Goal: Task Accomplishment & Management: Manage account settings

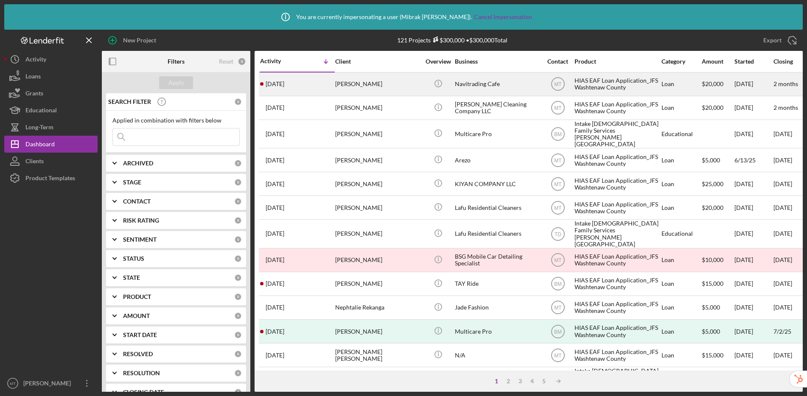
click at [505, 84] on div "Navitrading Cafe" at bounding box center [497, 84] width 85 height 22
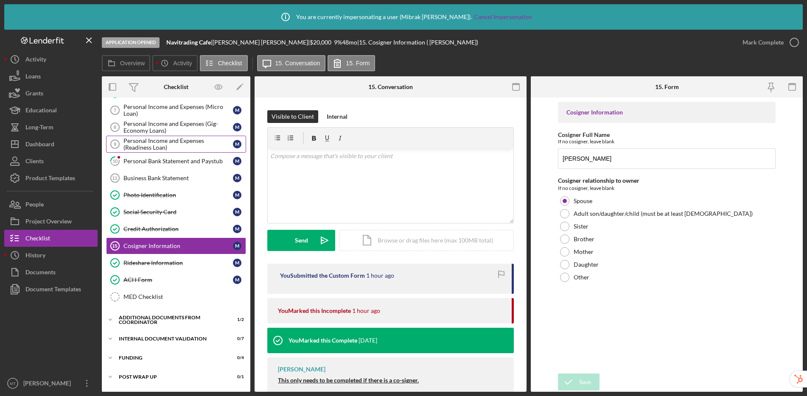
scroll to position [121, 0]
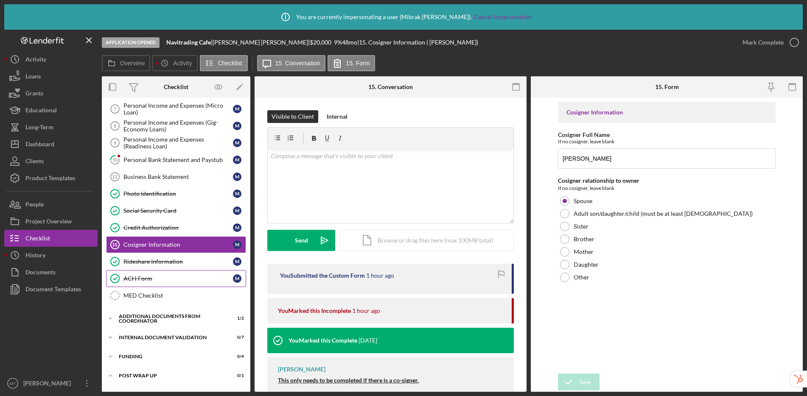
click at [173, 279] on div "ACH Form" at bounding box center [177, 278] width 109 height 7
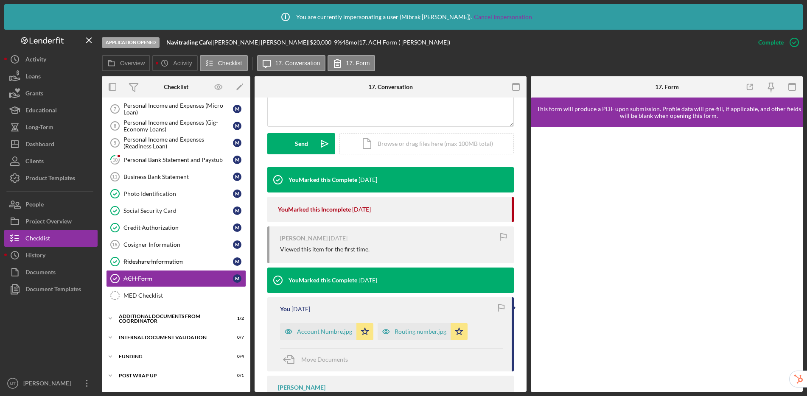
scroll to position [326, 0]
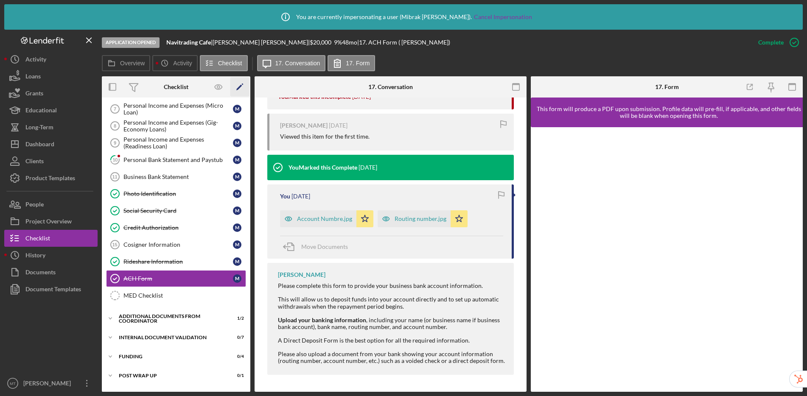
click at [240, 85] on icon "Icon/Edit" at bounding box center [239, 87] width 19 height 19
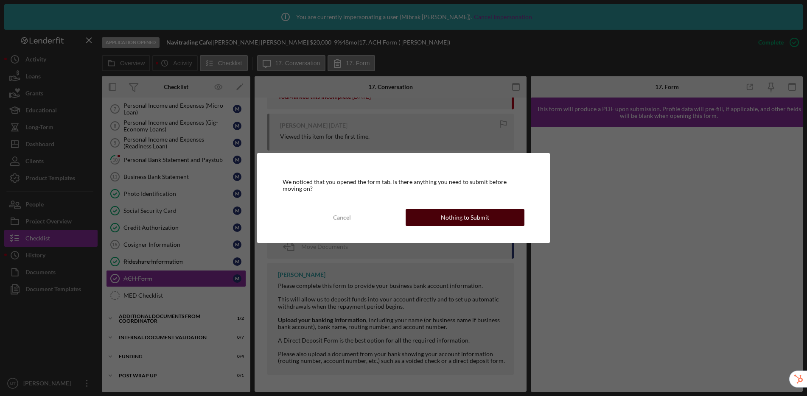
click at [430, 222] on button "Nothing to Submit" at bounding box center [465, 217] width 119 height 17
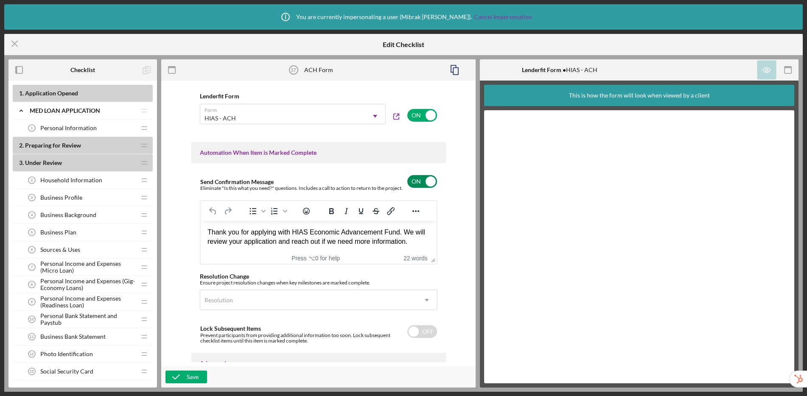
scroll to position [428, 0]
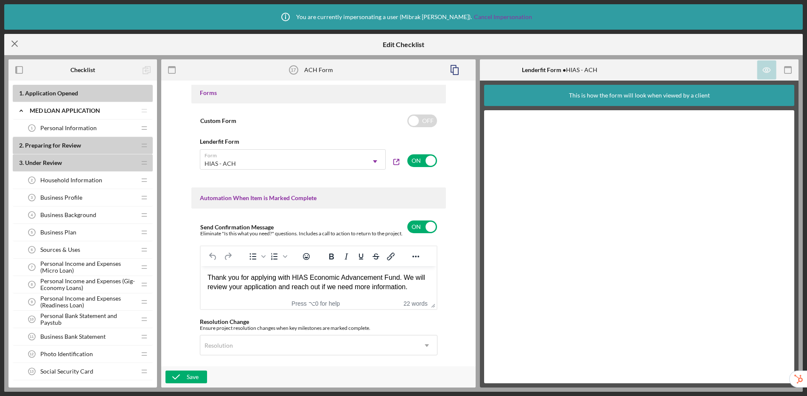
click at [14, 43] on line at bounding box center [15, 44] width 6 height 6
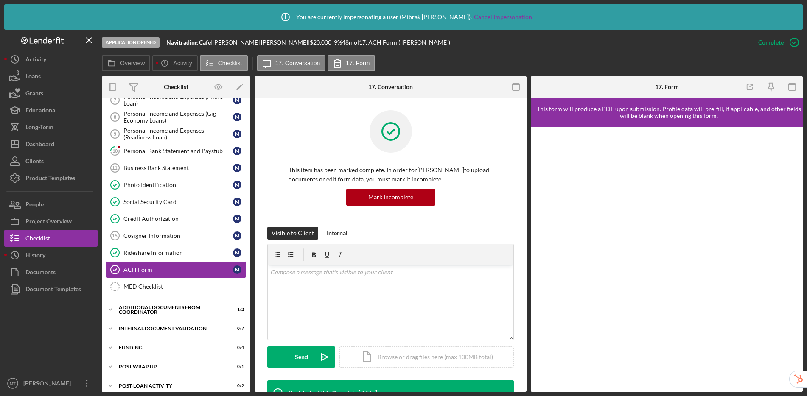
scroll to position [154, 0]
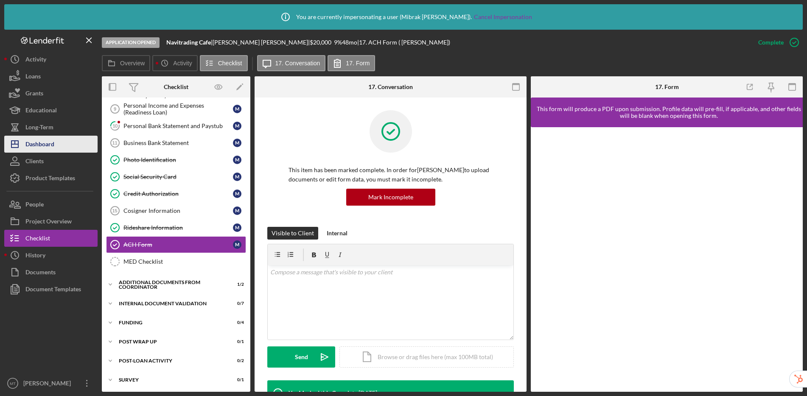
click at [50, 137] on div "Dashboard" at bounding box center [39, 145] width 29 height 19
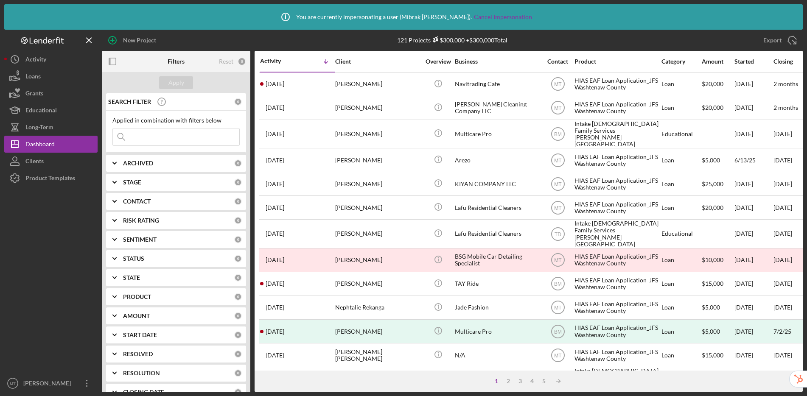
click at [172, 133] on input at bounding box center [176, 137] width 126 height 17
paste input "Heidirodriguez832@gmail.com"
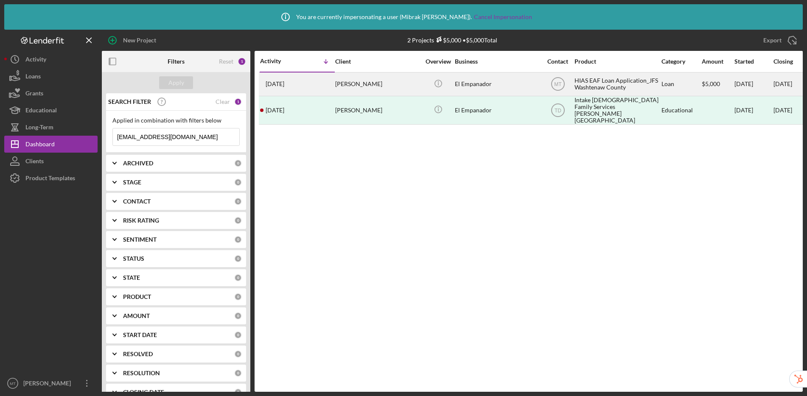
type input "Heidirodriguez832@gmail.com"
click at [386, 90] on div "[PERSON_NAME]" at bounding box center [377, 84] width 85 height 22
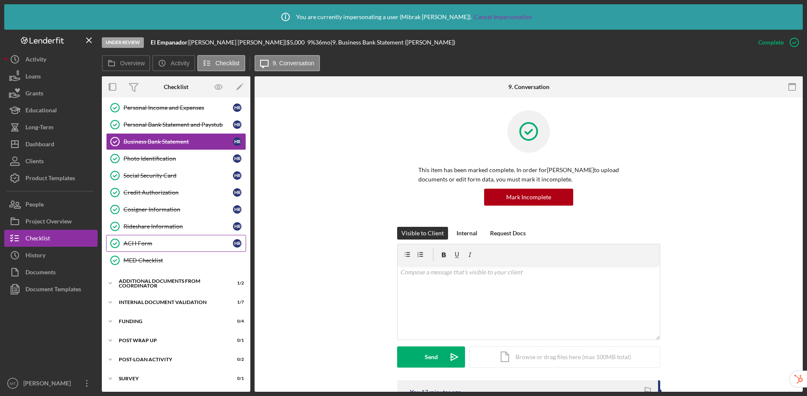
click at [167, 250] on link "ACH Form ACH Form H R" at bounding box center [176, 243] width 140 height 17
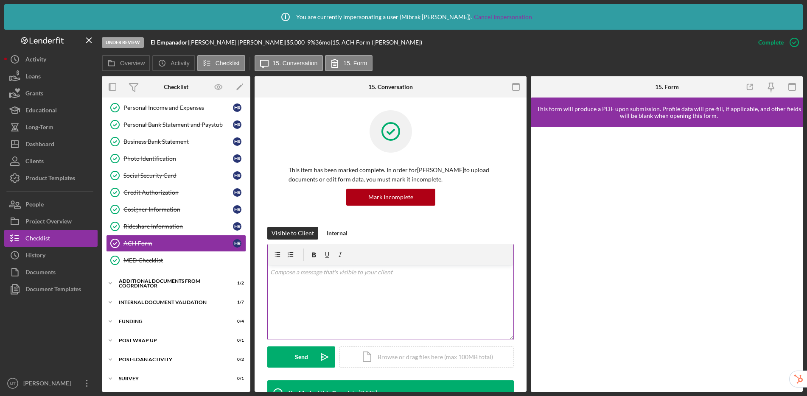
scroll to position [286, 0]
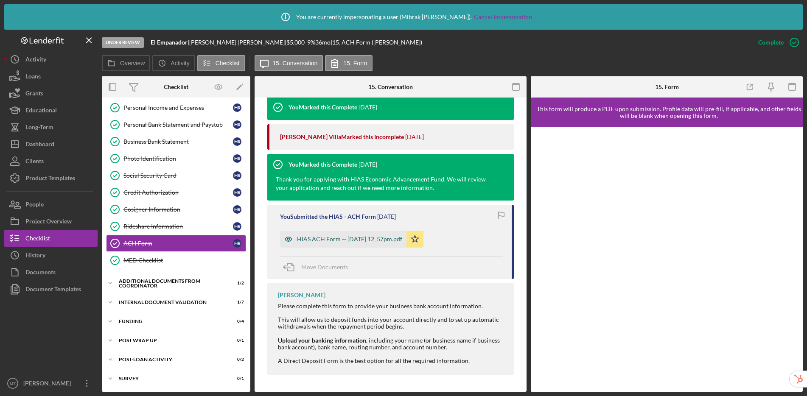
click at [360, 241] on div "HIAS ACH Form -- 2025-04-02 12_57pm.pdf" at bounding box center [349, 239] width 105 height 7
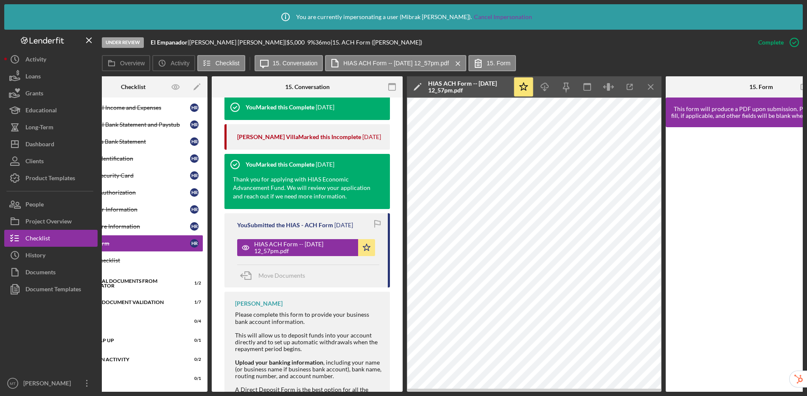
scroll to position [0, 0]
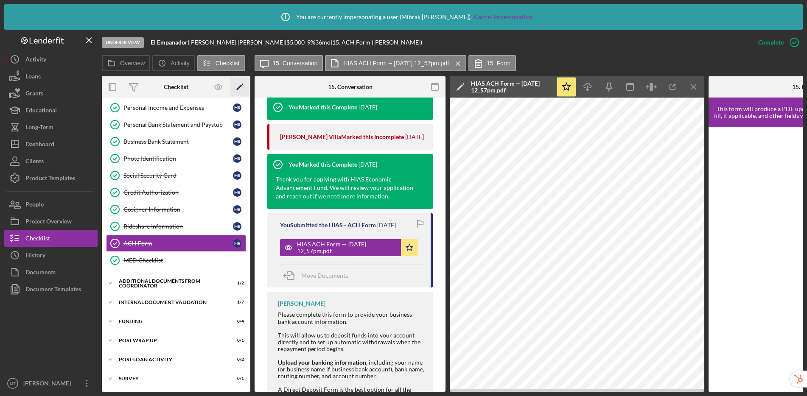
click at [242, 86] on icon "Icon/Edit" at bounding box center [239, 87] width 19 height 19
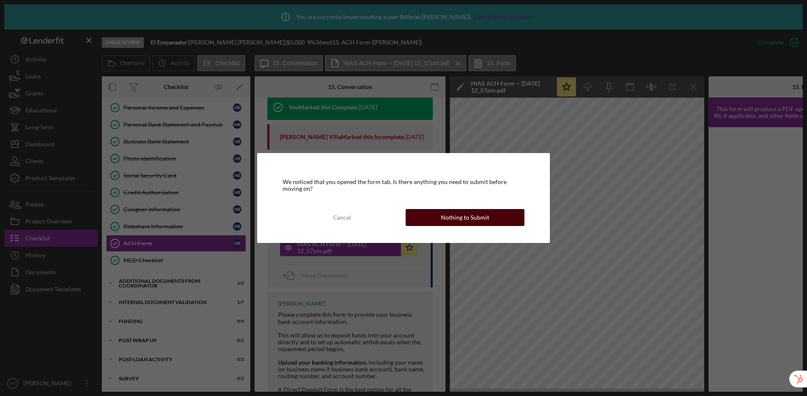
click at [443, 216] on div "Nothing to Submit" at bounding box center [465, 217] width 48 height 17
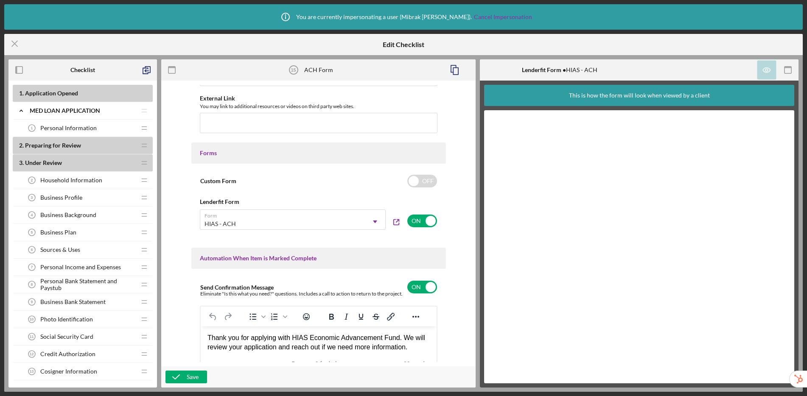
scroll to position [378, 0]
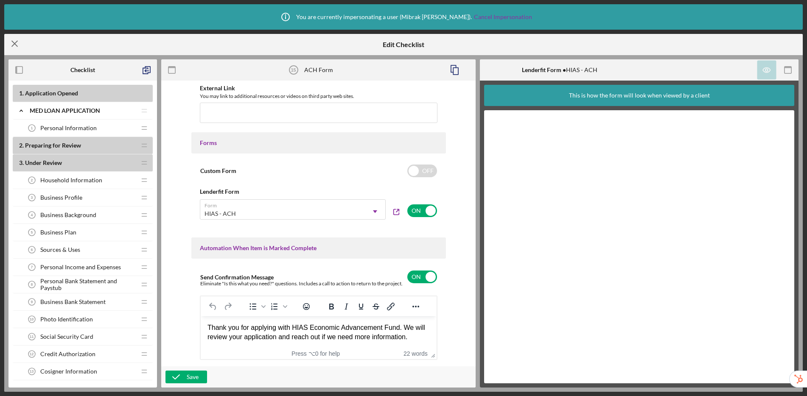
click at [14, 39] on icon "Icon/Menu Close" at bounding box center [14, 43] width 21 height 21
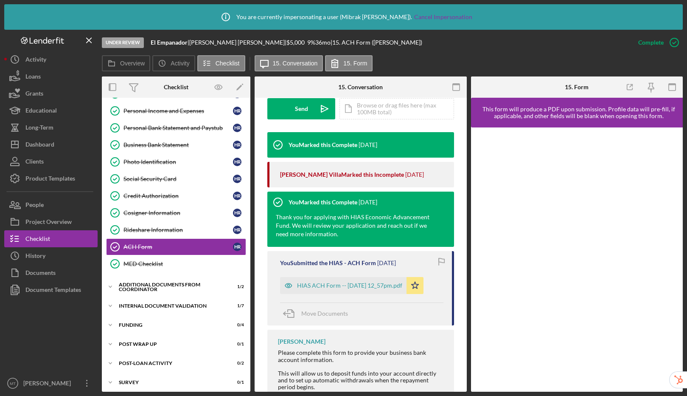
scroll to position [121, 0]
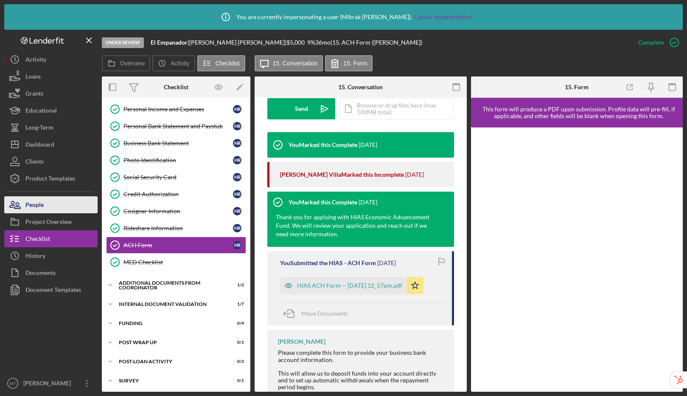
click at [17, 203] on icon "button" at bounding box center [14, 204] width 21 height 21
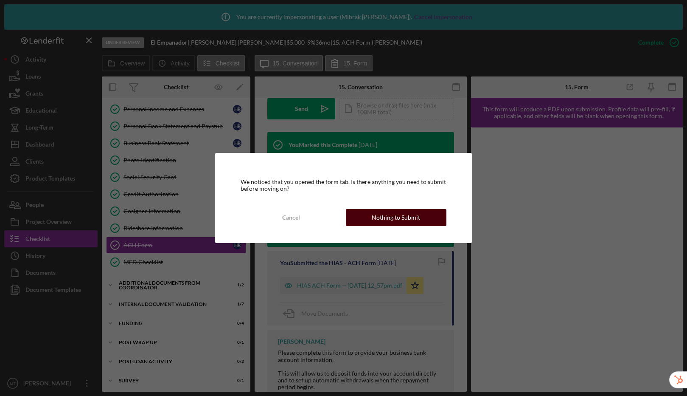
click at [395, 217] on div "Nothing to Submit" at bounding box center [396, 217] width 48 height 17
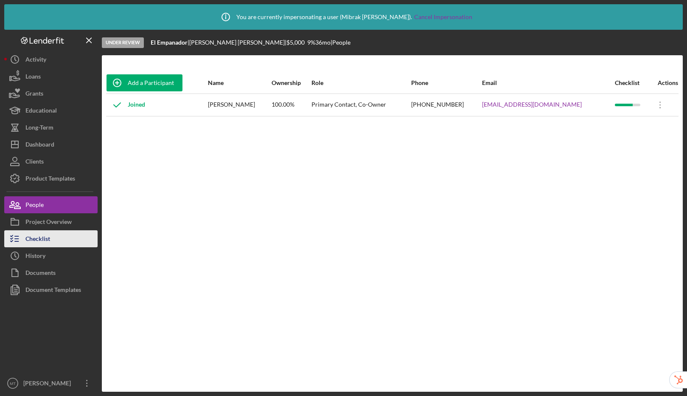
click at [62, 234] on button "Checklist" at bounding box center [50, 238] width 93 height 17
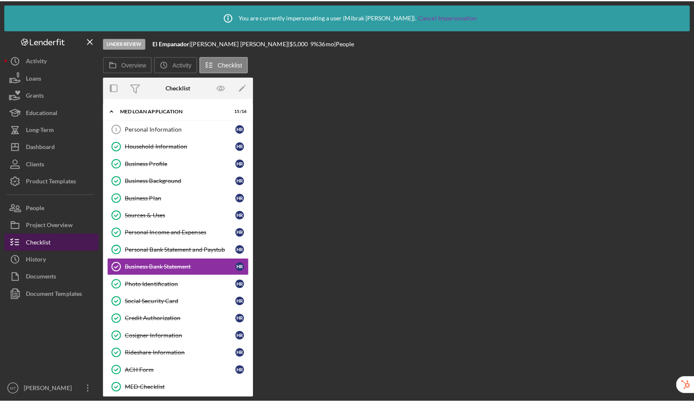
scroll to position [19, 0]
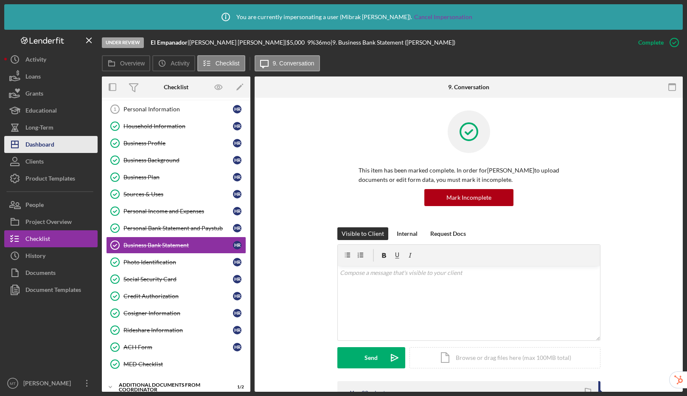
click at [57, 150] on button "Icon/Dashboard Dashboard" at bounding box center [50, 144] width 93 height 17
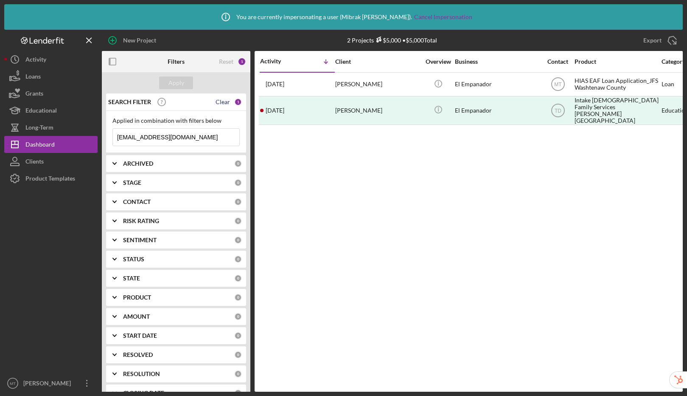
click at [225, 101] on div "Clear" at bounding box center [223, 101] width 14 height 7
click at [176, 84] on div "Apply" at bounding box center [176, 82] width 16 height 13
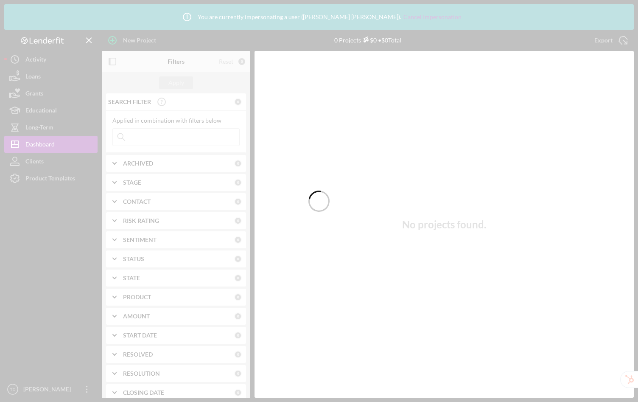
click at [149, 139] on div at bounding box center [319, 201] width 638 height 402
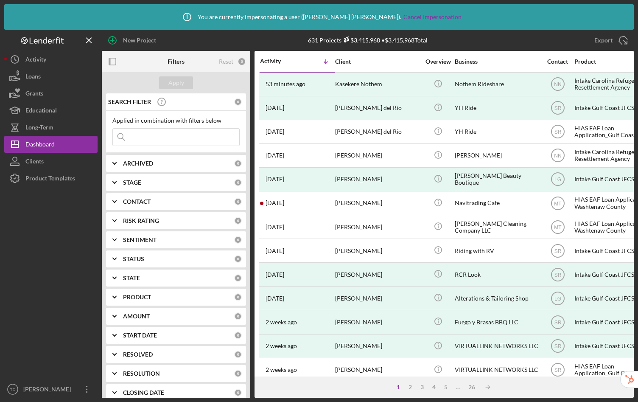
click at [170, 138] on input at bounding box center [176, 137] width 126 height 17
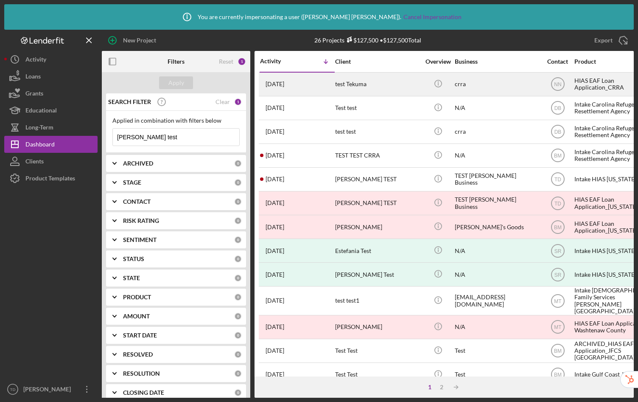
type input "tiffany test"
click at [393, 82] on div "test Tekuma" at bounding box center [377, 84] width 85 height 22
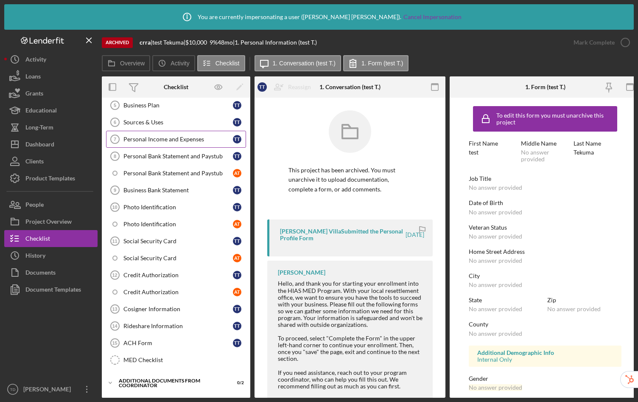
scroll to position [239, 0]
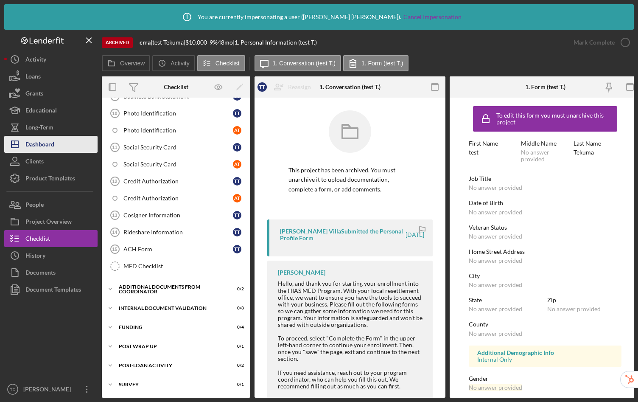
click at [58, 145] on button "Icon/Dashboard Dashboard" at bounding box center [50, 144] width 93 height 17
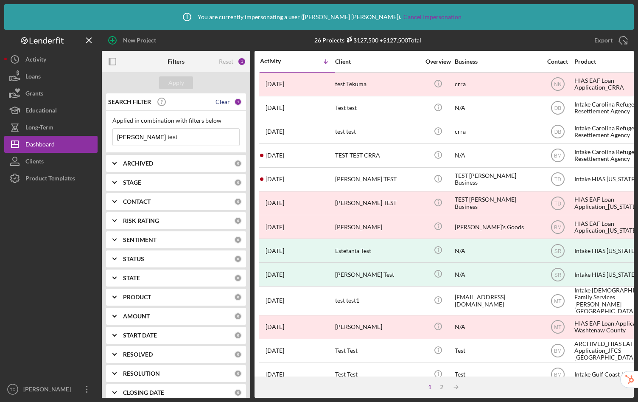
click at [224, 101] on div "Clear" at bounding box center [223, 101] width 14 height 7
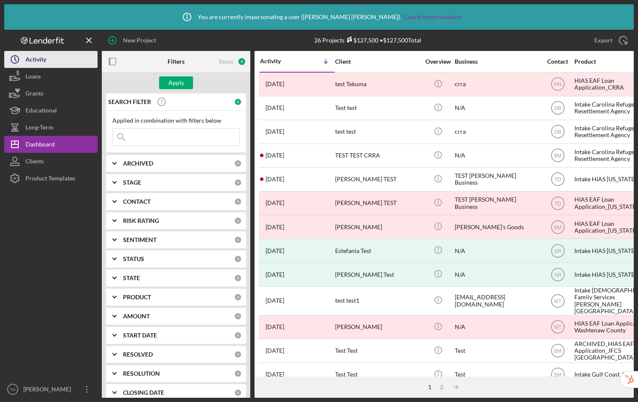
click at [50, 62] on button "Icon/History Activity" at bounding box center [50, 59] width 93 height 17
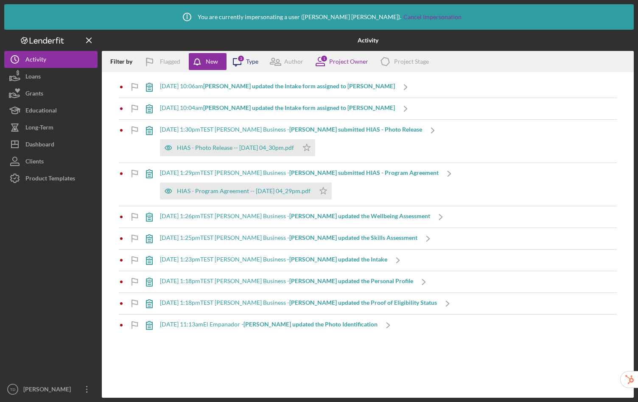
click at [247, 62] on icon "Icon/Message" at bounding box center [237, 61] width 21 height 21
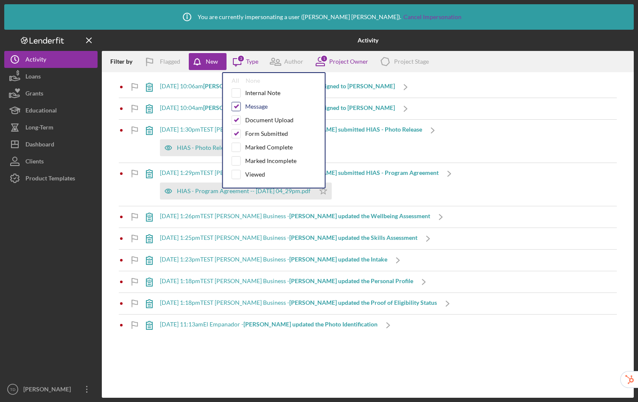
click at [236, 104] on input "checkbox" at bounding box center [236, 106] width 8 height 8
checkbox input "false"
click at [236, 121] on input "checkbox" at bounding box center [236, 120] width 8 height 8
checkbox input "false"
click at [337, 60] on div "Project Owner" at bounding box center [348, 61] width 39 height 7
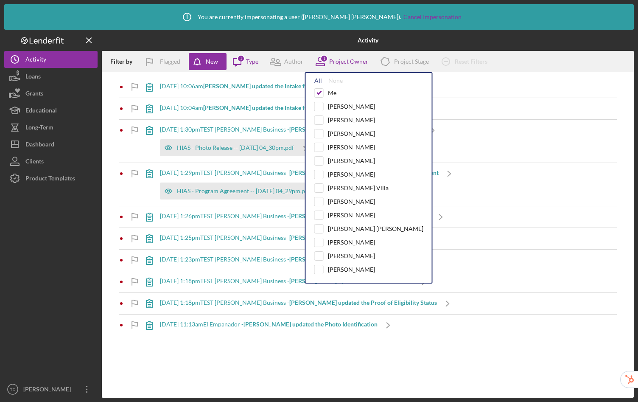
click at [318, 80] on div "All" at bounding box center [318, 80] width 8 height 7
checkbox input "true"
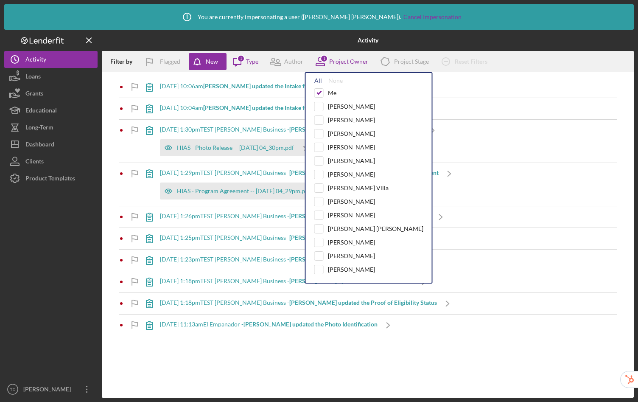
checkbox input "true"
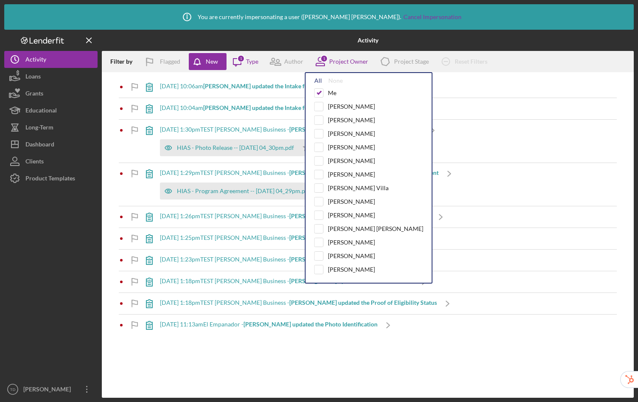
checkbox input "true"
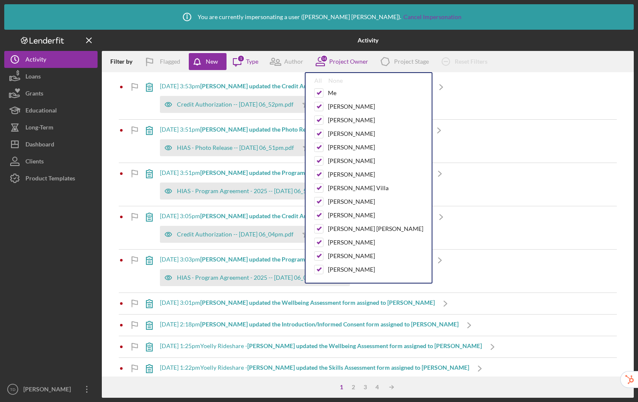
click at [534, 55] on div "Filter by Flagged New Icon/Message 1 Type Author 14 Project Owner All None Me M…" at bounding box center [368, 61] width 532 height 21
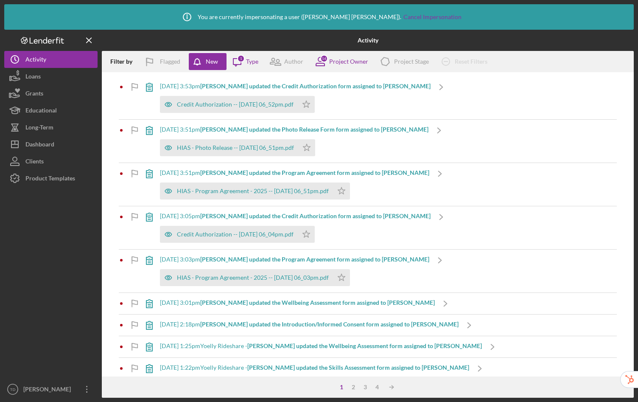
click at [274, 86] on b "Alexabely L. updated the Credit Authorization form assigned to Alexabely L." at bounding box center [315, 85] width 230 height 7
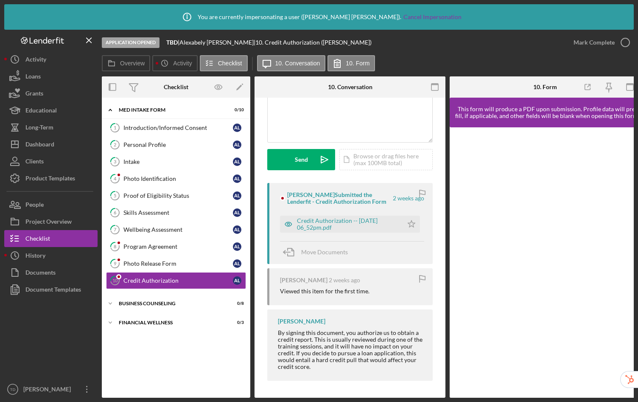
scroll to position [83, 0]
click at [66, 58] on button "Icon/History Activity" at bounding box center [50, 59] width 93 height 17
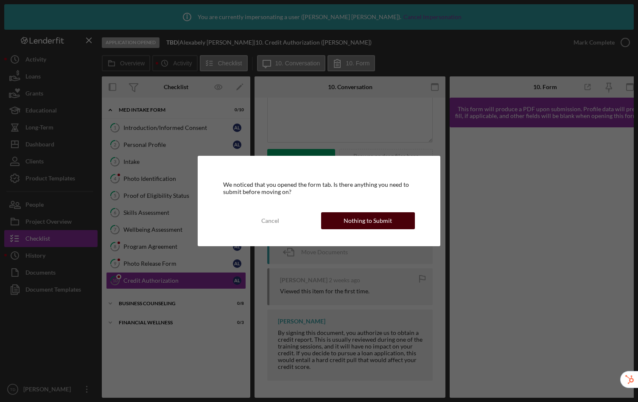
click at [373, 221] on div "Nothing to Submit" at bounding box center [368, 220] width 48 height 17
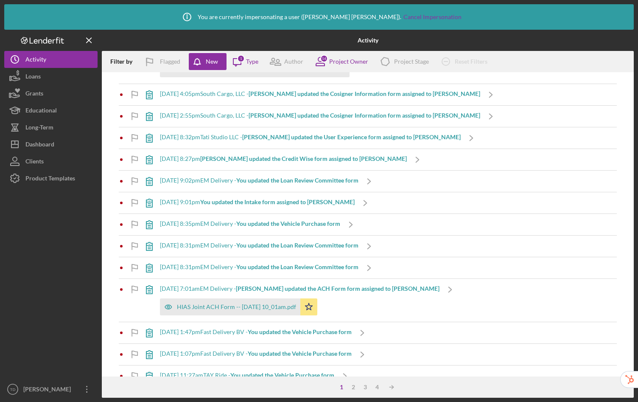
scroll to position [499, 0]
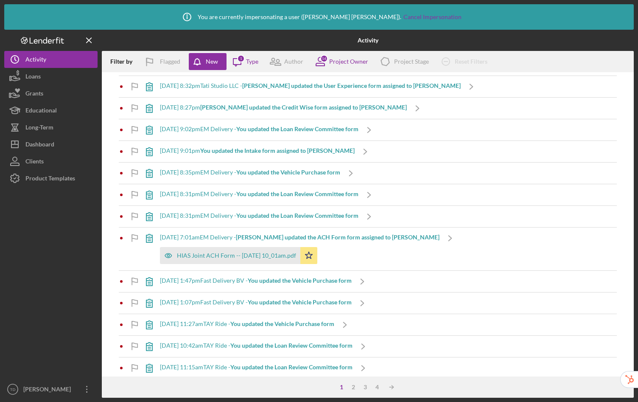
click at [269, 236] on b "Mibrak T. updated the ACH Form form assigned to Enderson M." at bounding box center [338, 236] width 204 height 7
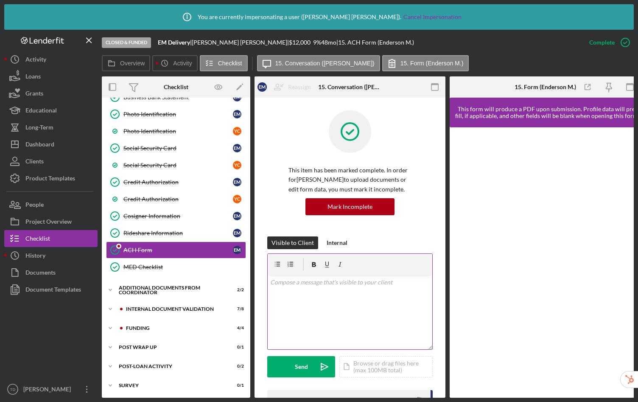
scroll to position [284, 0]
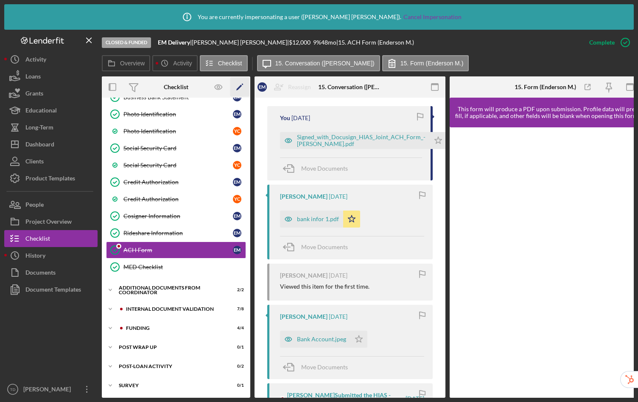
click at [245, 86] on icon "Icon/Edit" at bounding box center [239, 87] width 19 height 19
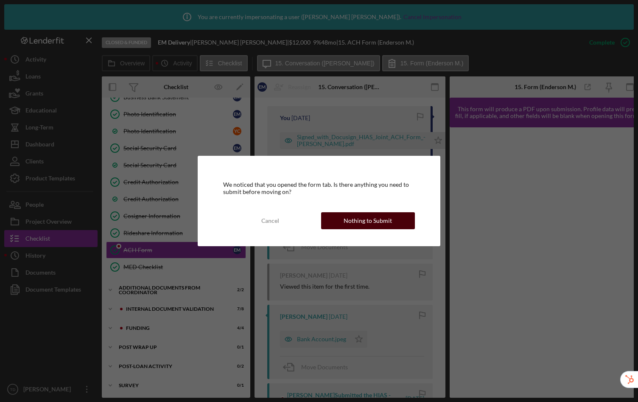
click at [386, 222] on div "Nothing to Submit" at bounding box center [368, 220] width 48 height 17
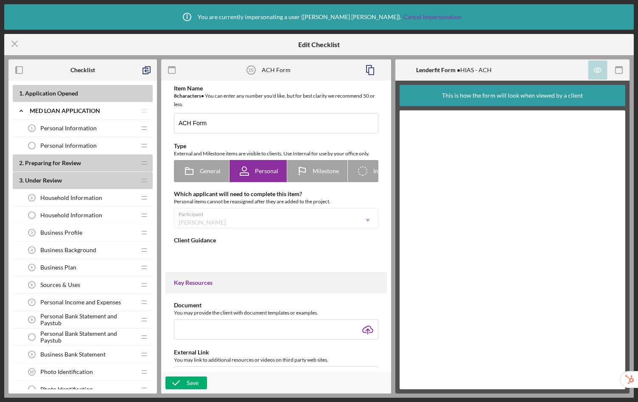
type textarea "<div>Please complete this form to provide your business bank account informatio…"
type textarea "<div>Thank you for applying with HIAS Economic Advancement Fund. We will review…"
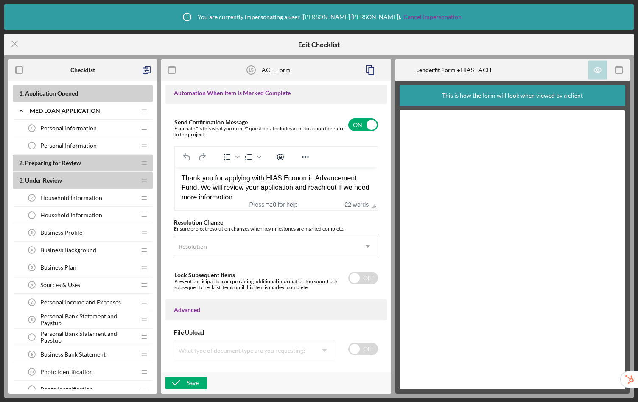
scroll to position [568, 0]
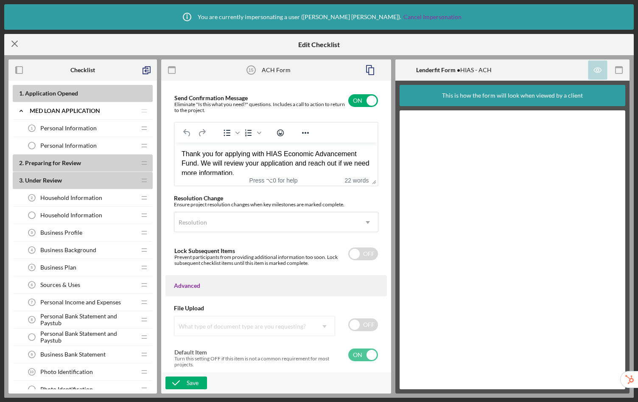
click at [12, 44] on icon "Icon/Menu Close" at bounding box center [14, 43] width 21 height 21
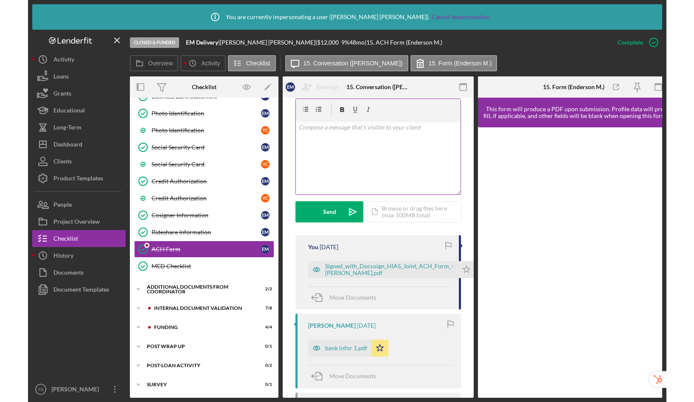
scroll to position [214, 0]
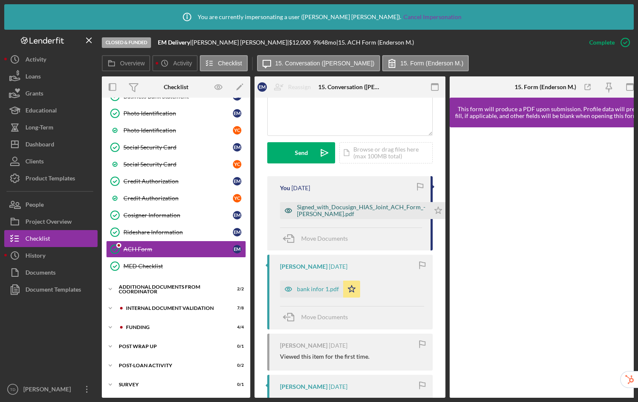
click at [332, 208] on div "Signed_with_Docusign_HIAS_Joint_ACH_Form_- Mora Ramirez.pdf" at bounding box center [361, 211] width 129 height 14
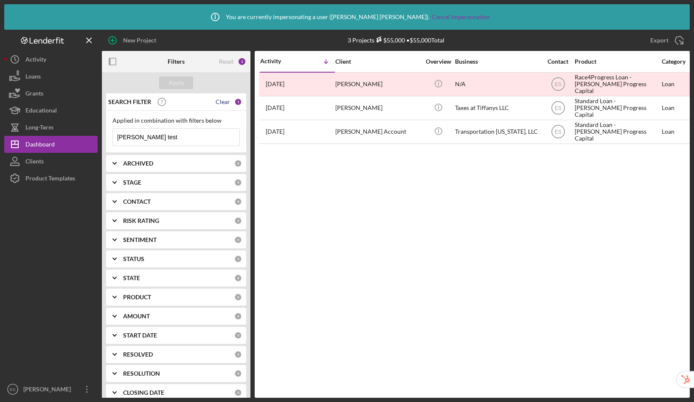
click at [222, 102] on div "Clear" at bounding box center [223, 101] width 14 height 7
click at [173, 76] on div "Apply" at bounding box center [176, 82] width 149 height 21
click at [175, 81] on div "Apply" at bounding box center [176, 82] width 16 height 13
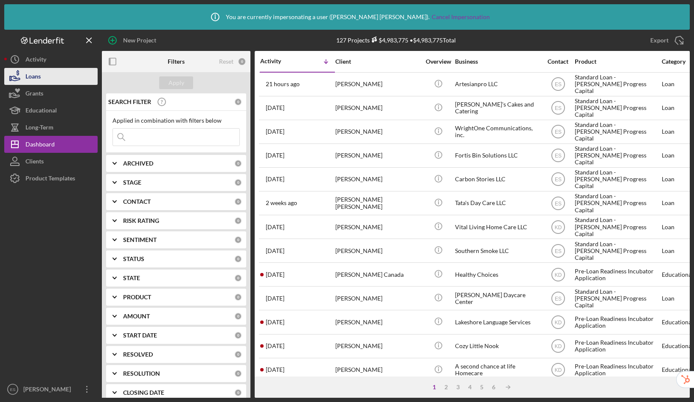
click at [45, 79] on button "Loans" at bounding box center [50, 76] width 93 height 17
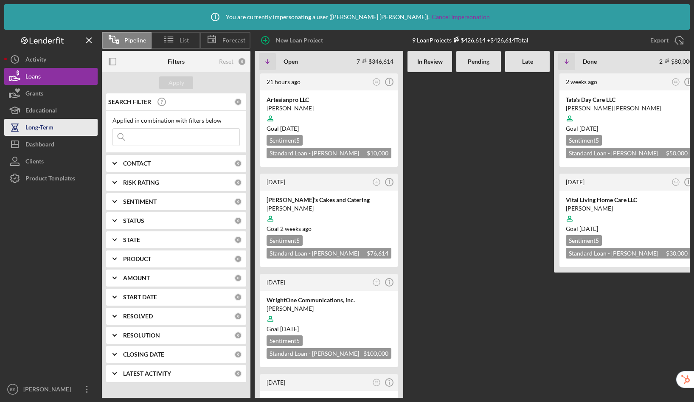
click at [42, 129] on div "Long-Term" at bounding box center [39, 128] width 28 height 19
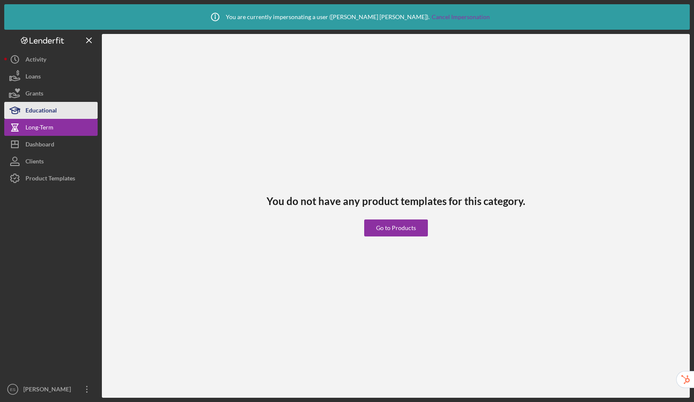
click at [48, 111] on div "Educational" at bounding box center [40, 111] width 31 height 19
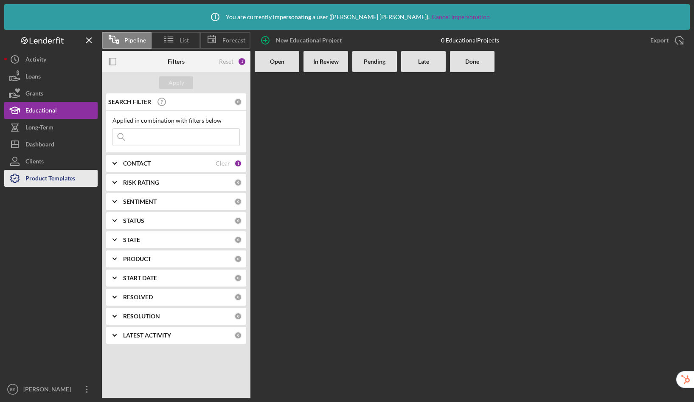
click at [40, 179] on div "Product Templates" at bounding box center [50, 179] width 50 height 19
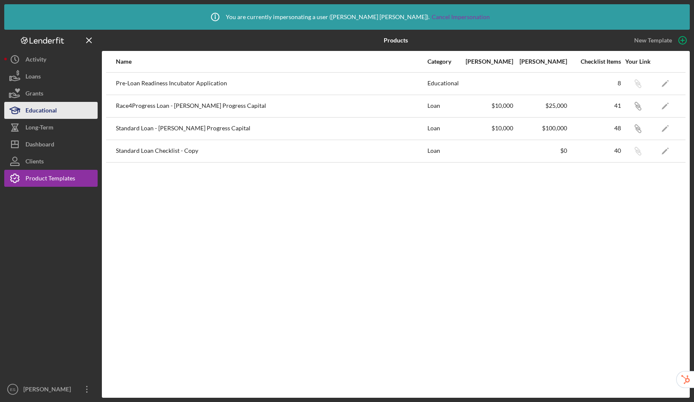
click at [35, 108] on div "Educational" at bounding box center [40, 111] width 31 height 19
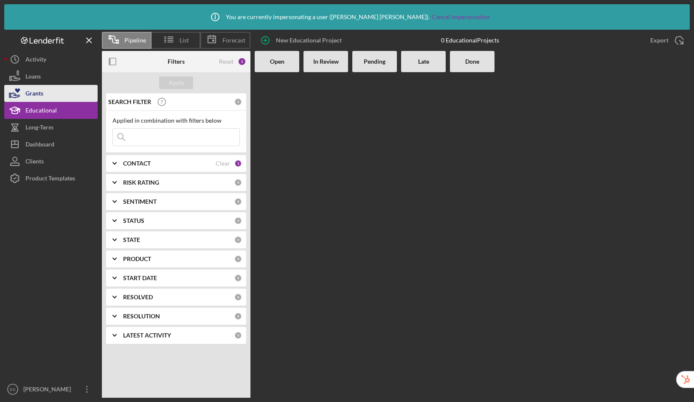
click at [40, 89] on div "Grants" at bounding box center [34, 94] width 18 height 19
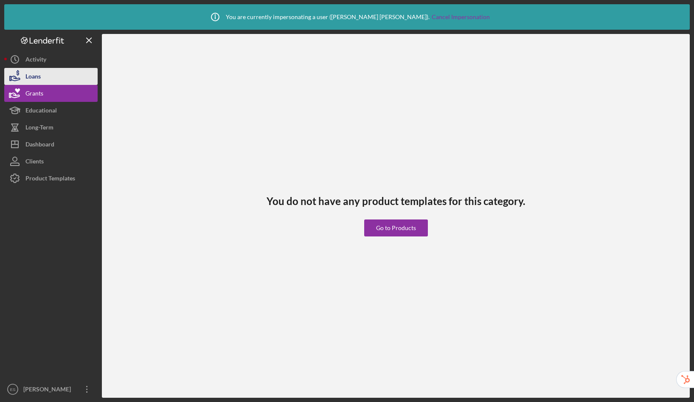
click at [34, 72] on div "Loans" at bounding box center [32, 77] width 15 height 19
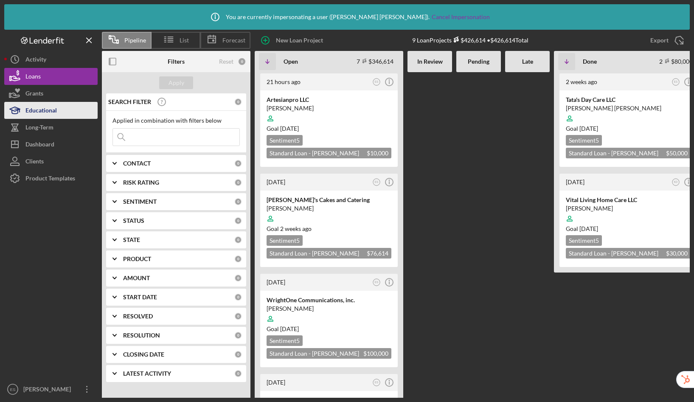
click at [21, 112] on icon "button" at bounding box center [14, 110] width 21 height 21
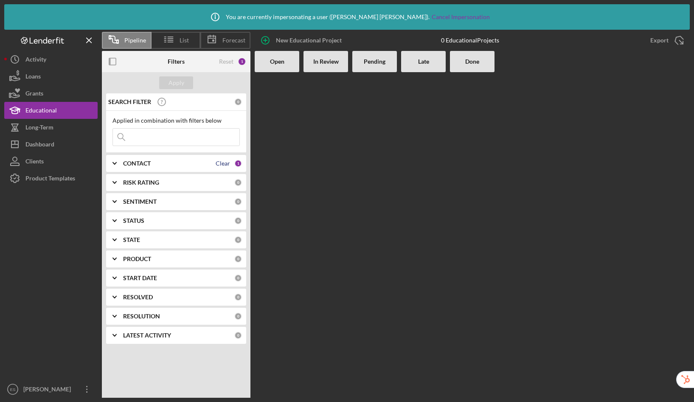
click at [227, 165] on div "Clear" at bounding box center [223, 163] width 14 height 7
click at [180, 76] on div "Apply" at bounding box center [176, 82] width 149 height 21
click at [180, 80] on div "Apply" at bounding box center [176, 82] width 16 height 13
